Goal: Task Accomplishment & Management: Complete application form

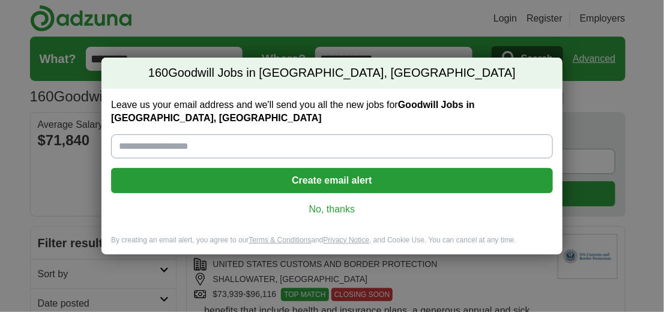
click at [200, 146] on input "Leave us your email address and we'll send you all the new jobs for Goodwill Jo…" at bounding box center [332, 146] width 442 height 24
type input "**********"
click at [354, 175] on button "Create email alert" at bounding box center [332, 180] width 442 height 25
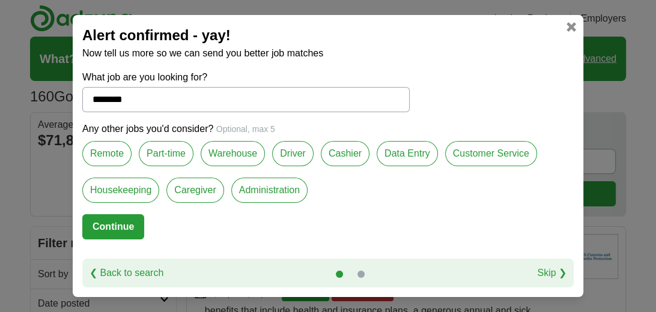
click at [119, 157] on label "Remote" at bounding box center [106, 153] width 49 height 25
click at [344, 157] on label "Cashier" at bounding box center [345, 153] width 49 height 25
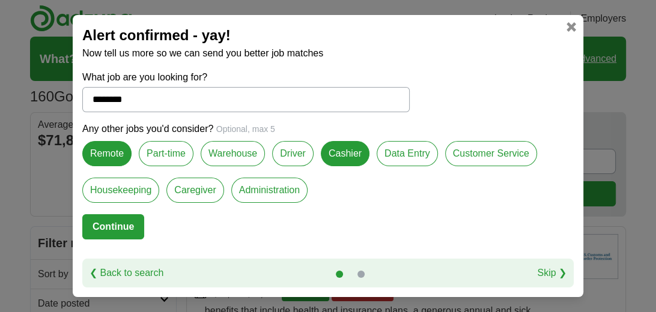
click at [411, 156] on label "Data Entry" at bounding box center [406, 153] width 61 height 25
click at [492, 158] on label "Customer Service" at bounding box center [491, 153] width 92 height 25
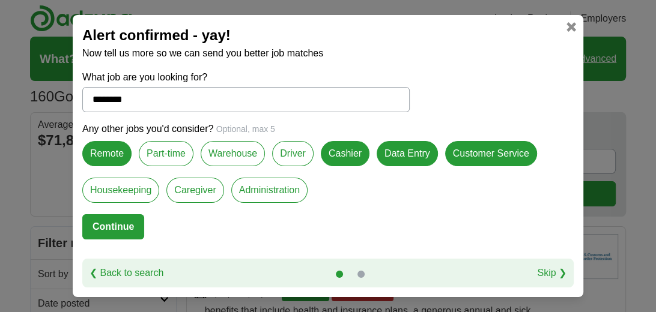
click at [261, 190] on label "Administration" at bounding box center [269, 190] width 76 height 25
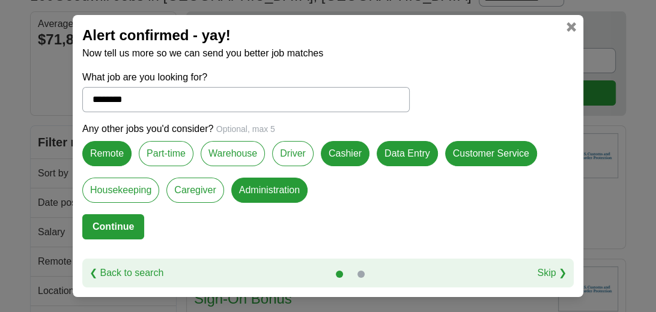
scroll to position [120, 0]
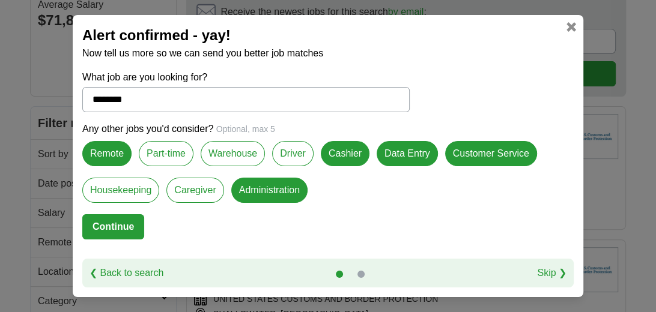
click at [427, 232] on form "What job are you looking for? ******** Any other jobs you'd consider? Optional,…" at bounding box center [327, 164] width 491 height 188
click at [571, 29] on link at bounding box center [571, 27] width 10 height 10
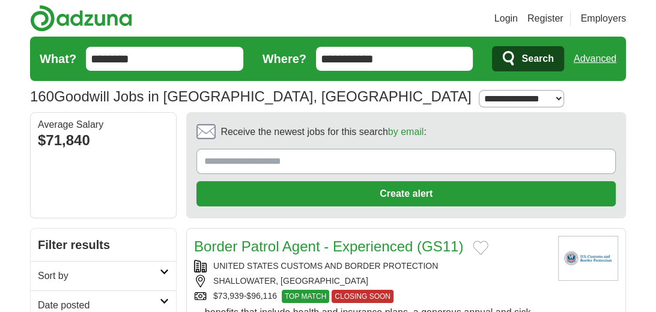
click at [304, 160] on input "Receive the newest jobs for this search by email :" at bounding box center [405, 161] width 419 height 25
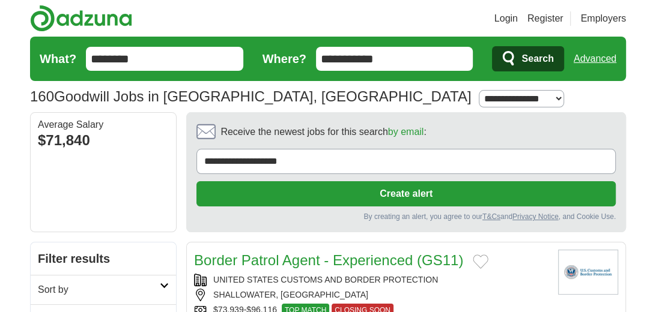
type input "**********"
click at [428, 197] on button "Create alert" at bounding box center [405, 193] width 419 height 25
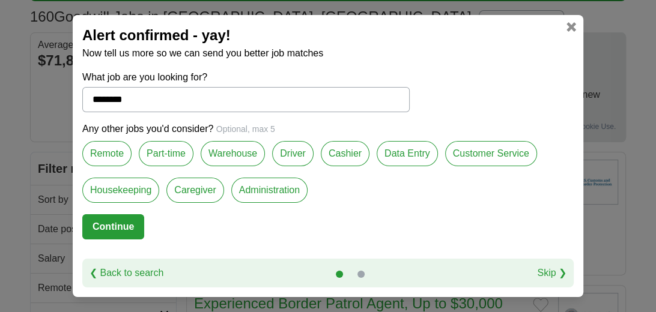
scroll to position [89, 0]
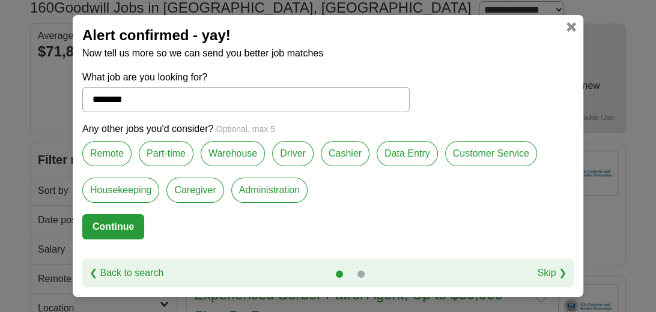
click at [127, 226] on button "Continue" at bounding box center [113, 226] width 62 height 25
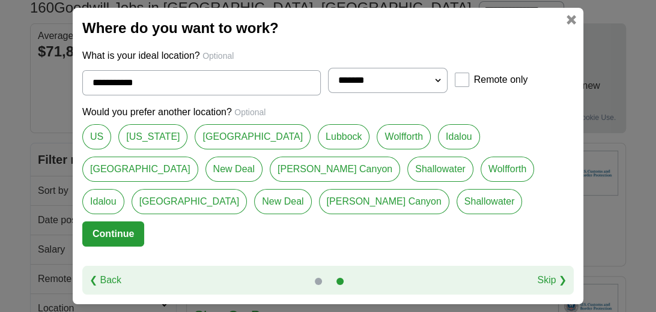
click at [225, 142] on link "[GEOGRAPHIC_DATA]" at bounding box center [252, 136] width 116 height 25
type input "**********"
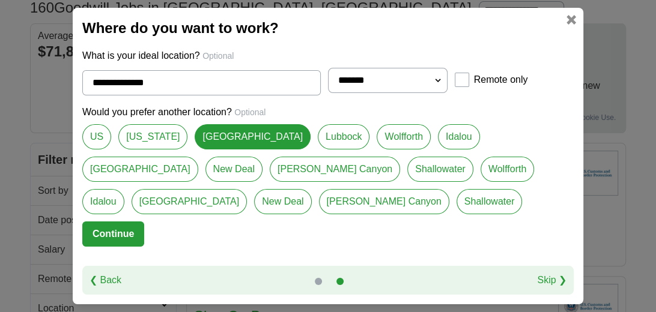
click at [125, 233] on button "Continue" at bounding box center [113, 234] width 62 height 25
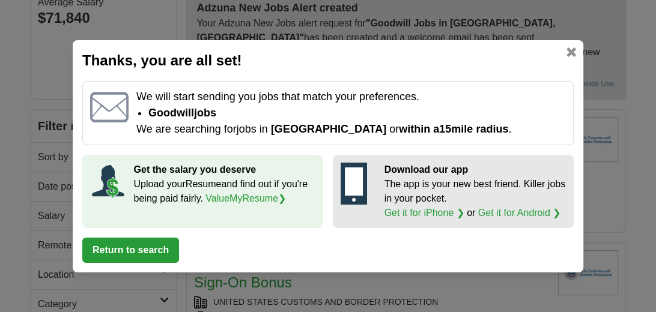
scroll to position [123, 0]
click at [428, 213] on link "Get it for iPhone ❯" at bounding box center [424, 213] width 80 height 10
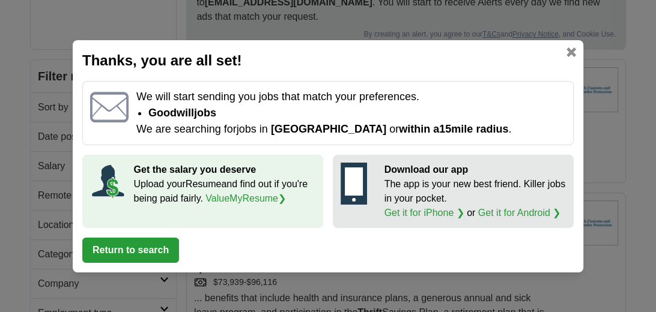
scroll to position [184, 0]
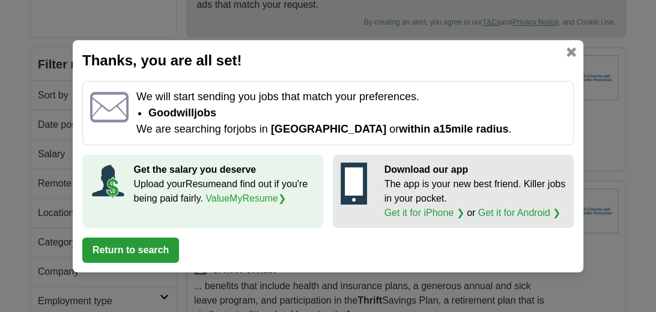
click at [155, 257] on button "Return to search" at bounding box center [130, 250] width 97 height 25
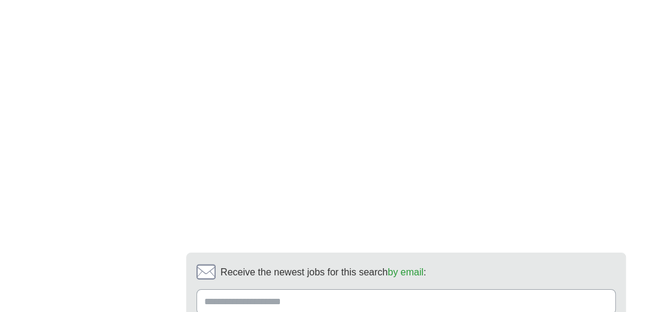
scroll to position [2218, 0]
